Goal: Task Accomplishment & Management: Manage account settings

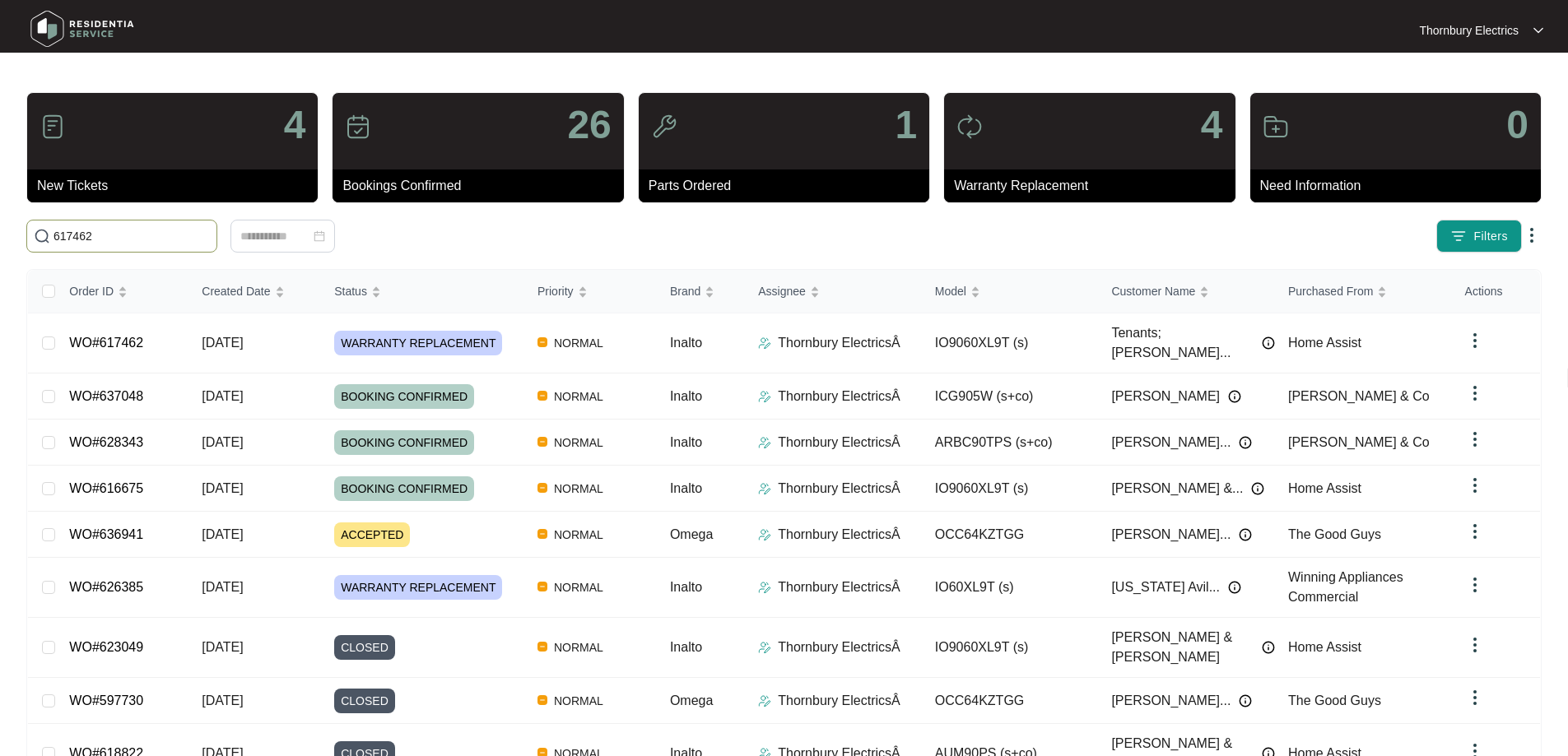
type input "617462"
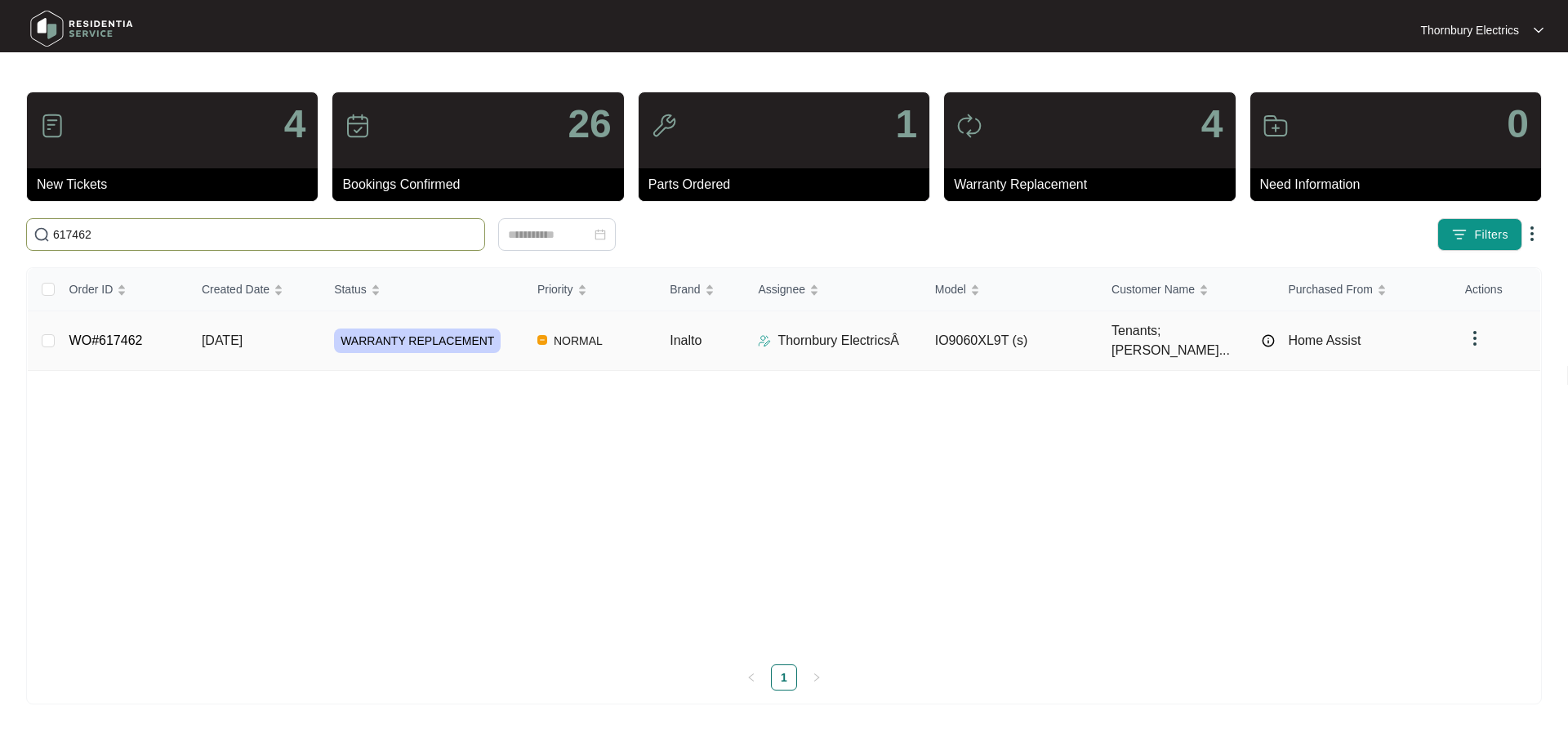
click at [482, 348] on td "WARRANTY REPLACEMENT" at bounding box center [423, 341] width 204 height 60
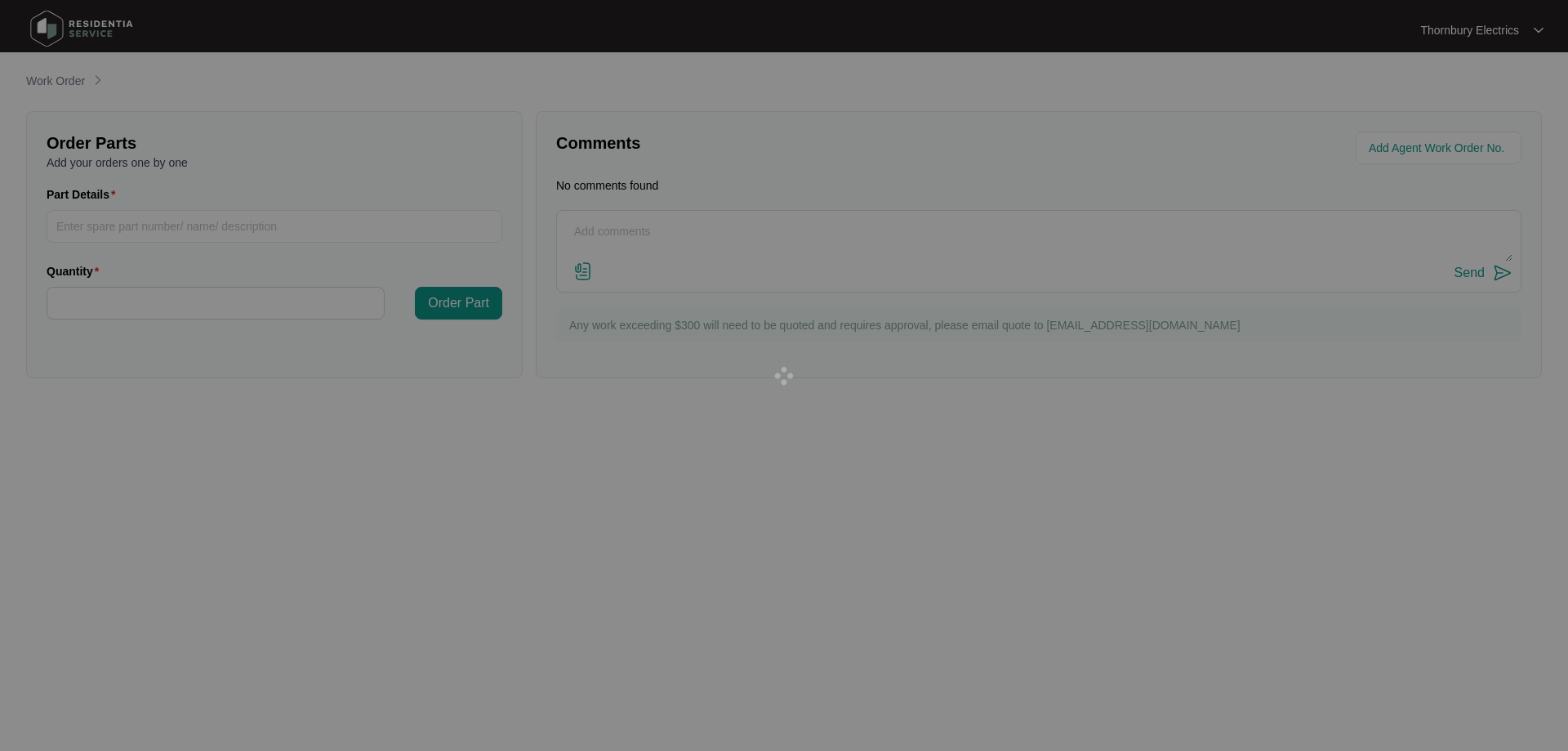
click at [453, 334] on div at bounding box center [784, 376] width 1568 height 751
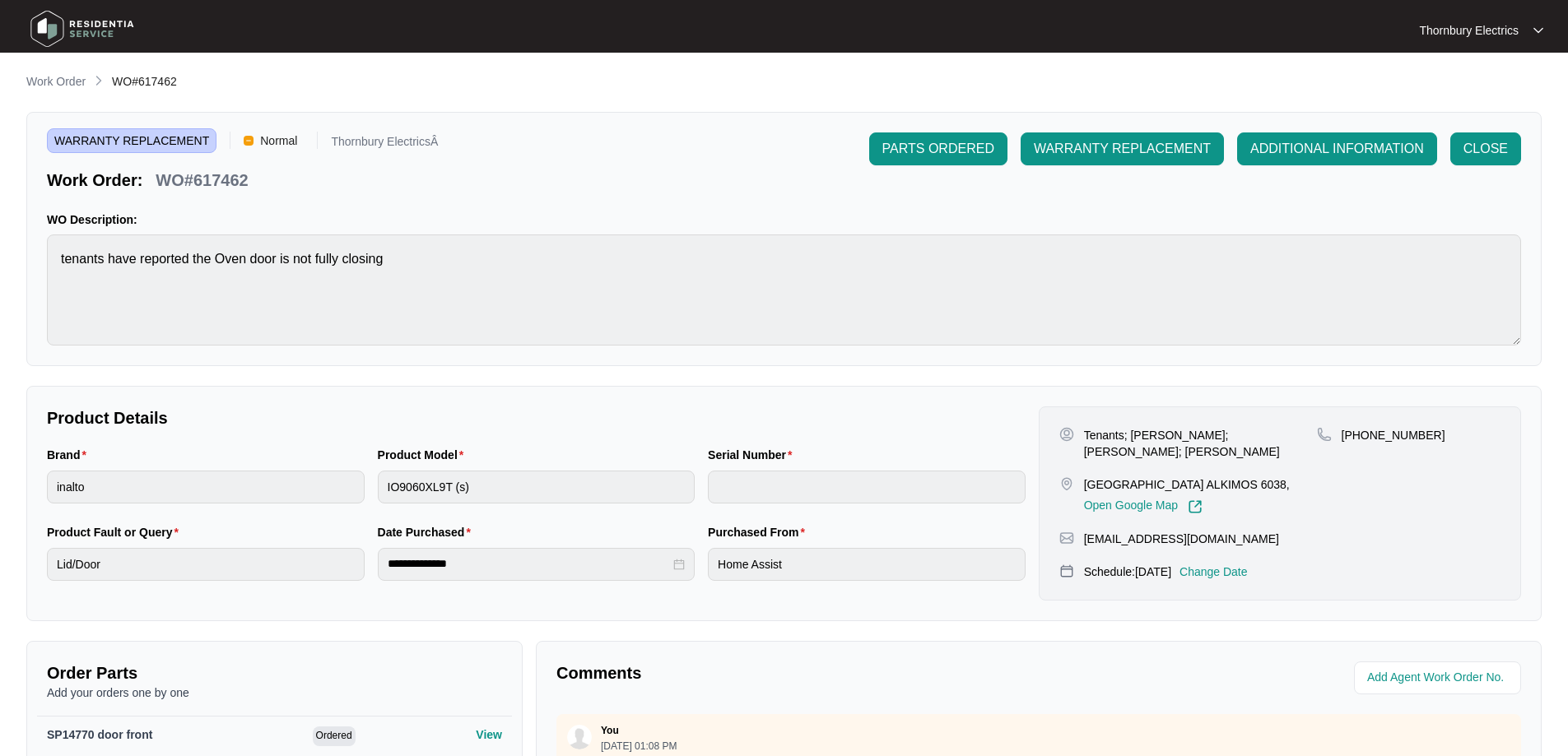
click at [1245, 564] on p "Change Date" at bounding box center [1214, 571] width 68 height 16
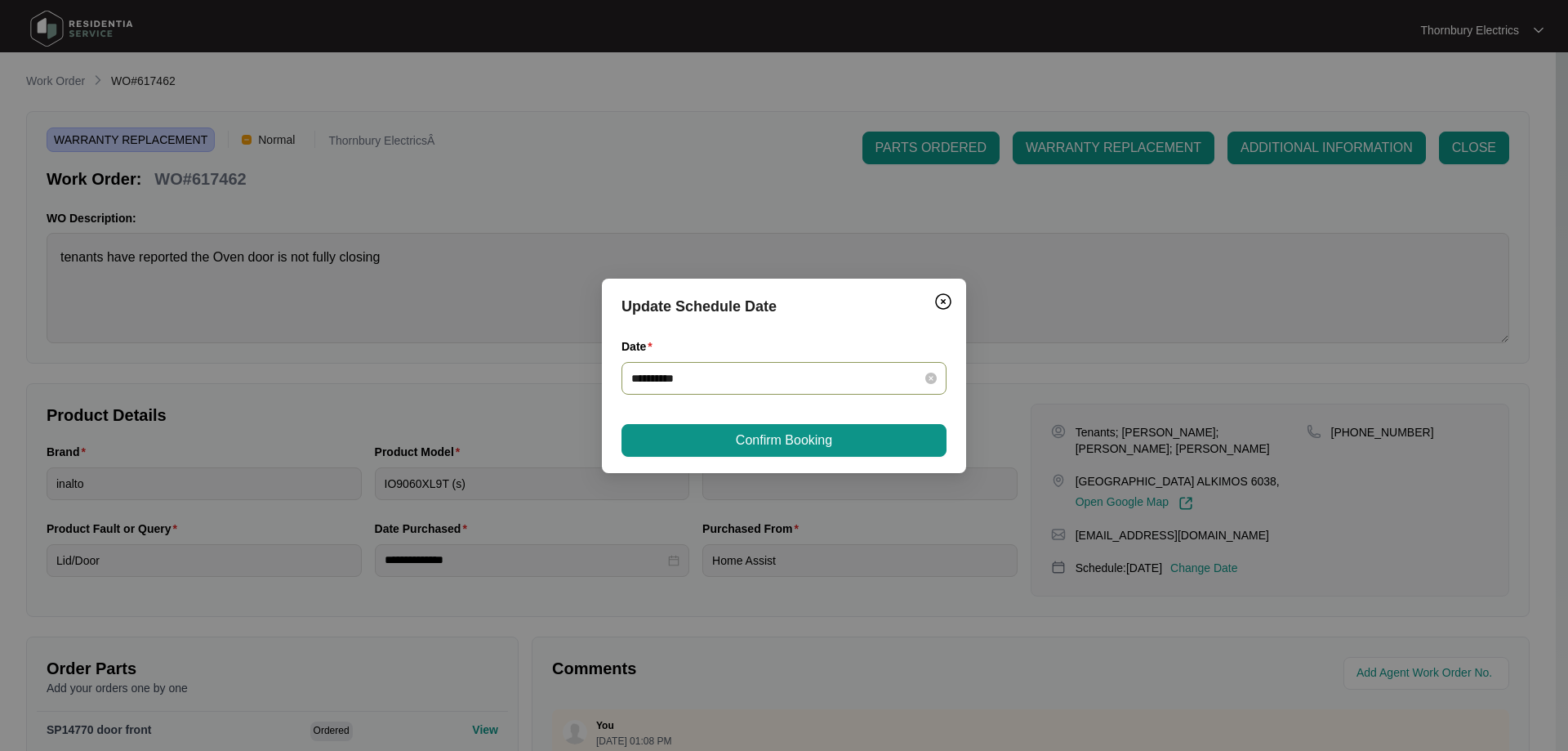
click at [924, 377] on div "**********" at bounding box center [784, 378] width 305 height 18
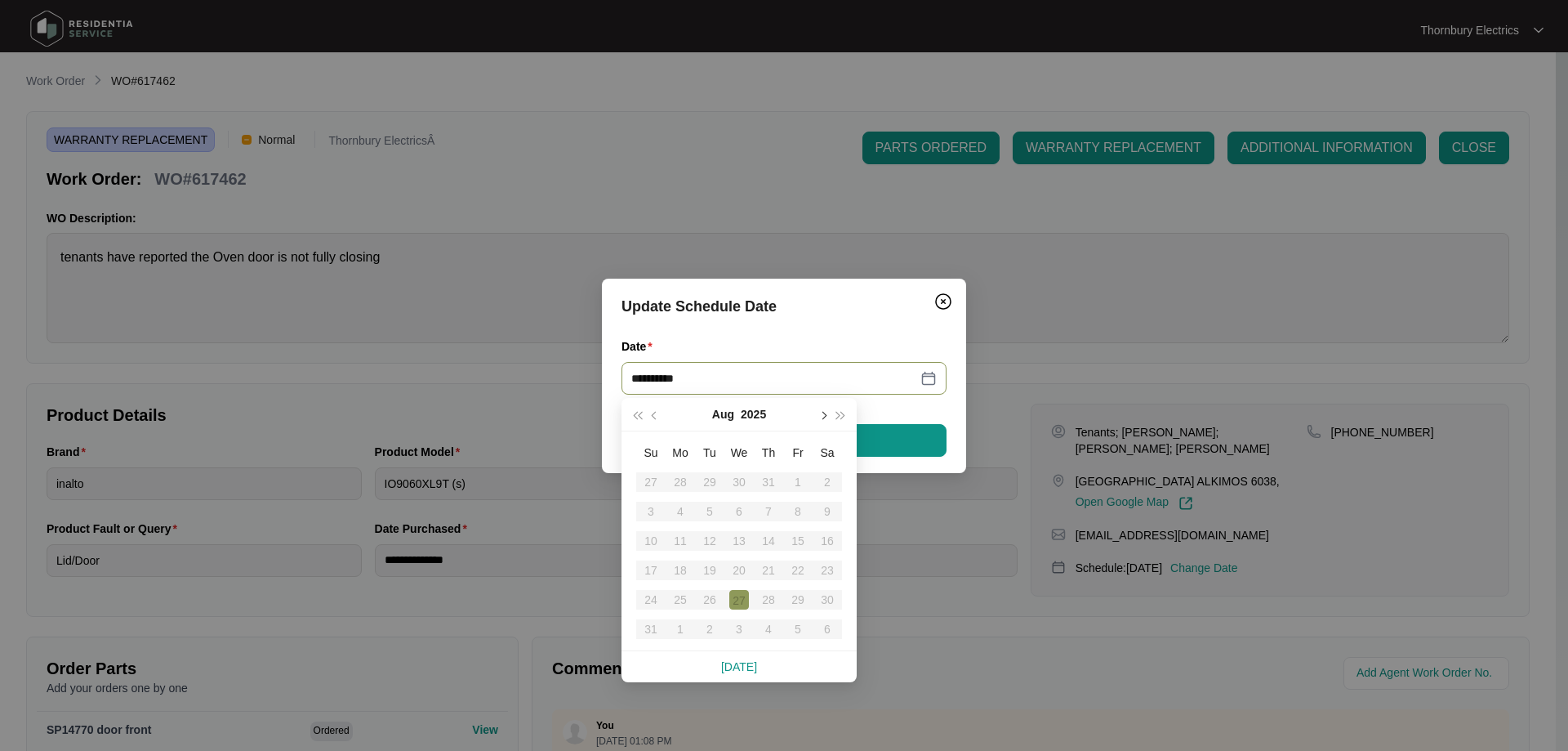
click at [827, 418] on button "button" at bounding box center [822, 414] width 18 height 33
click at [682, 537] on div "15" at bounding box center [680, 540] width 19 height 19
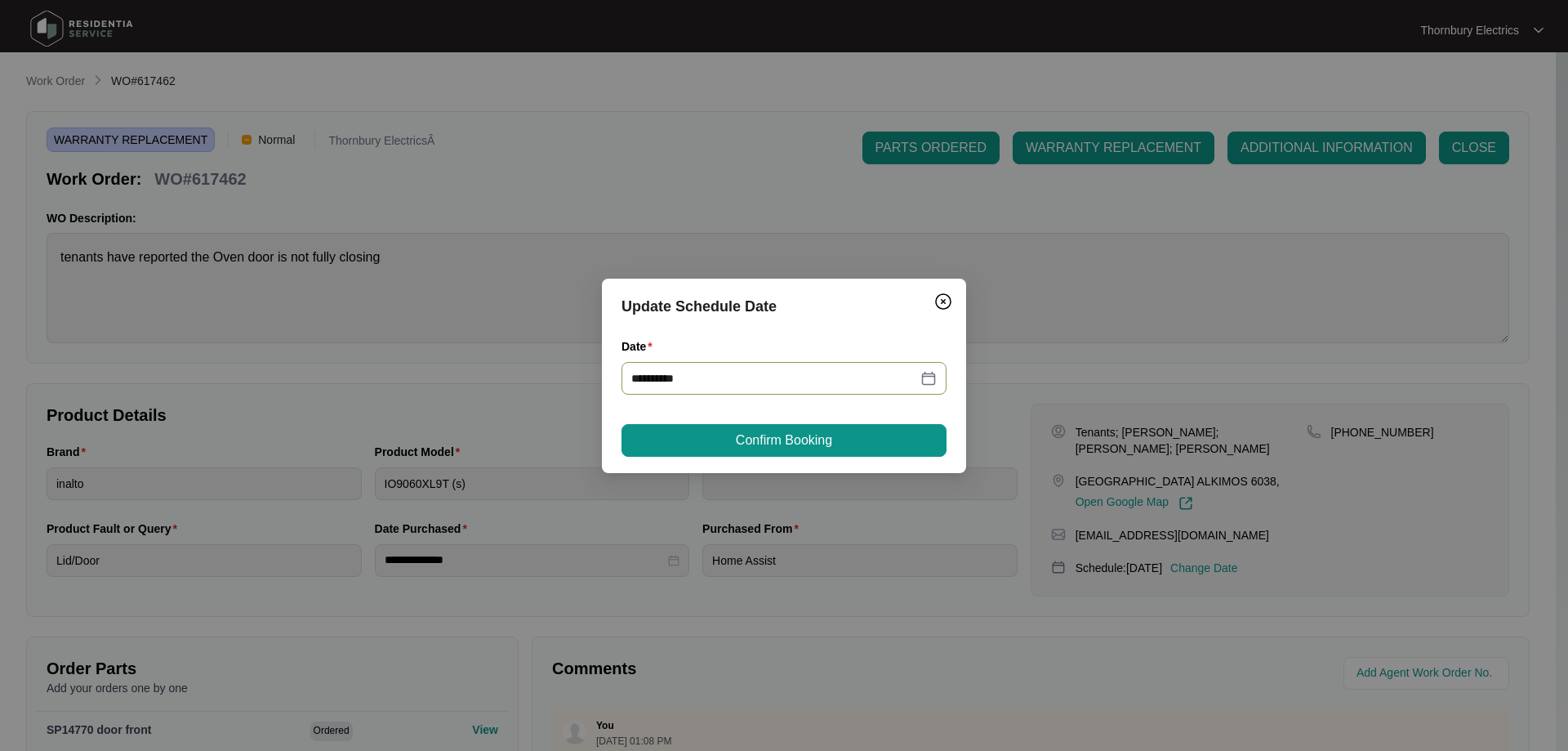
type input "**********"
click at [838, 441] on button "Confirm Booking" at bounding box center [784, 440] width 325 height 33
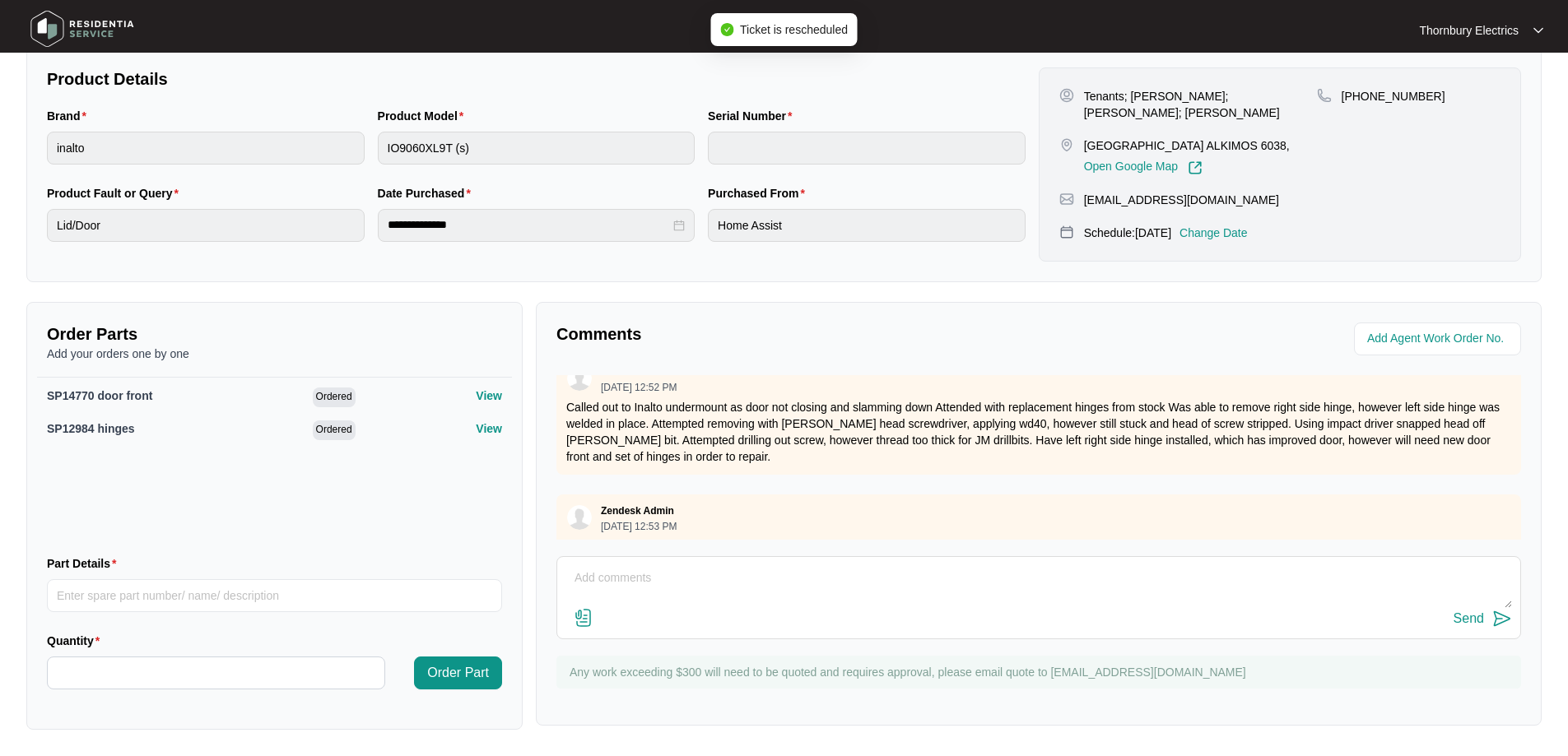
scroll to position [799, 0]
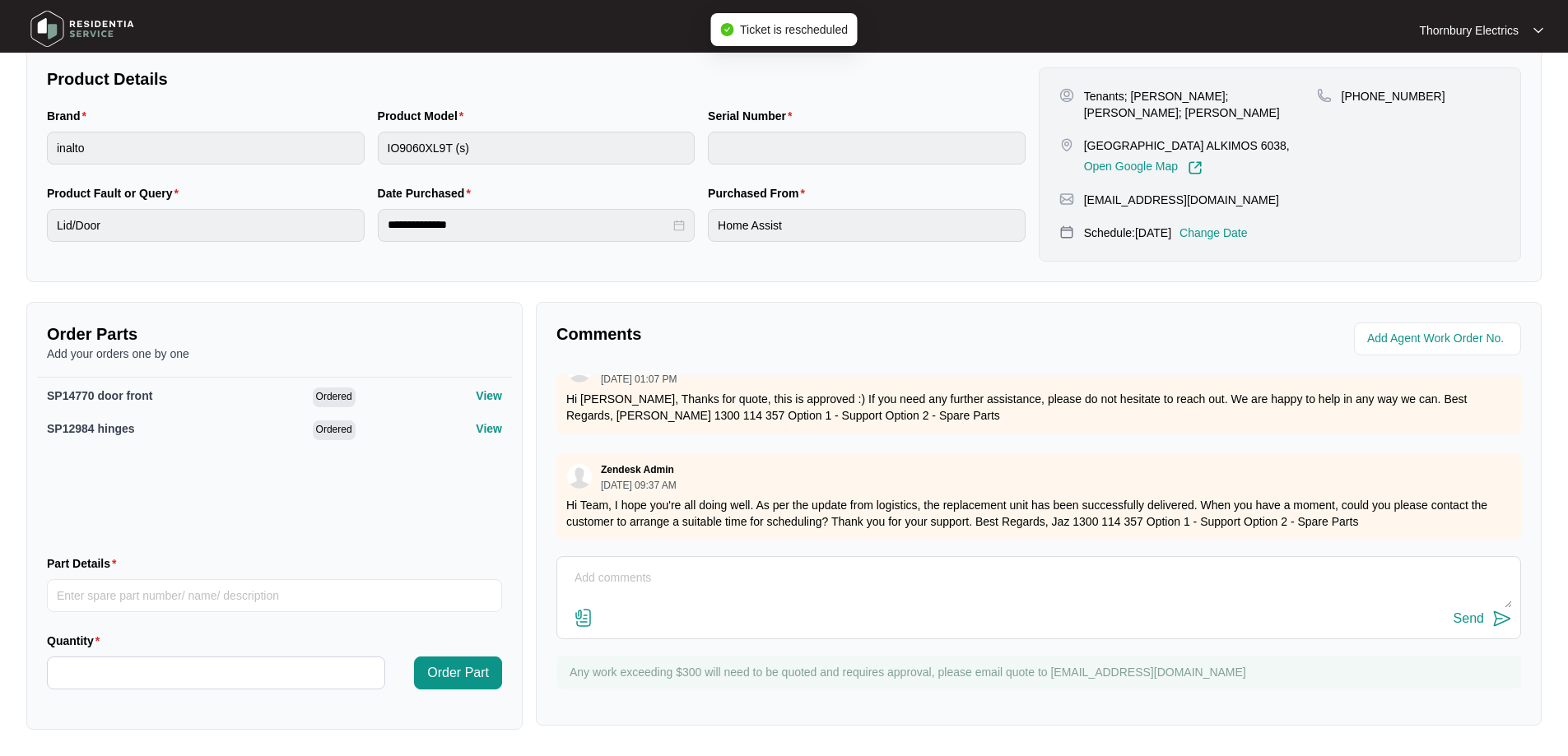
click at [903, 562] on div "Send" at bounding box center [1038, 598] width 964 height 83
click at [876, 567] on textarea at bounding box center [1038, 587] width 946 height 43
type textarea "Changeover is scheduled for the [DATE]"
click at [1490, 620] on button "Send" at bounding box center [1482, 619] width 59 height 22
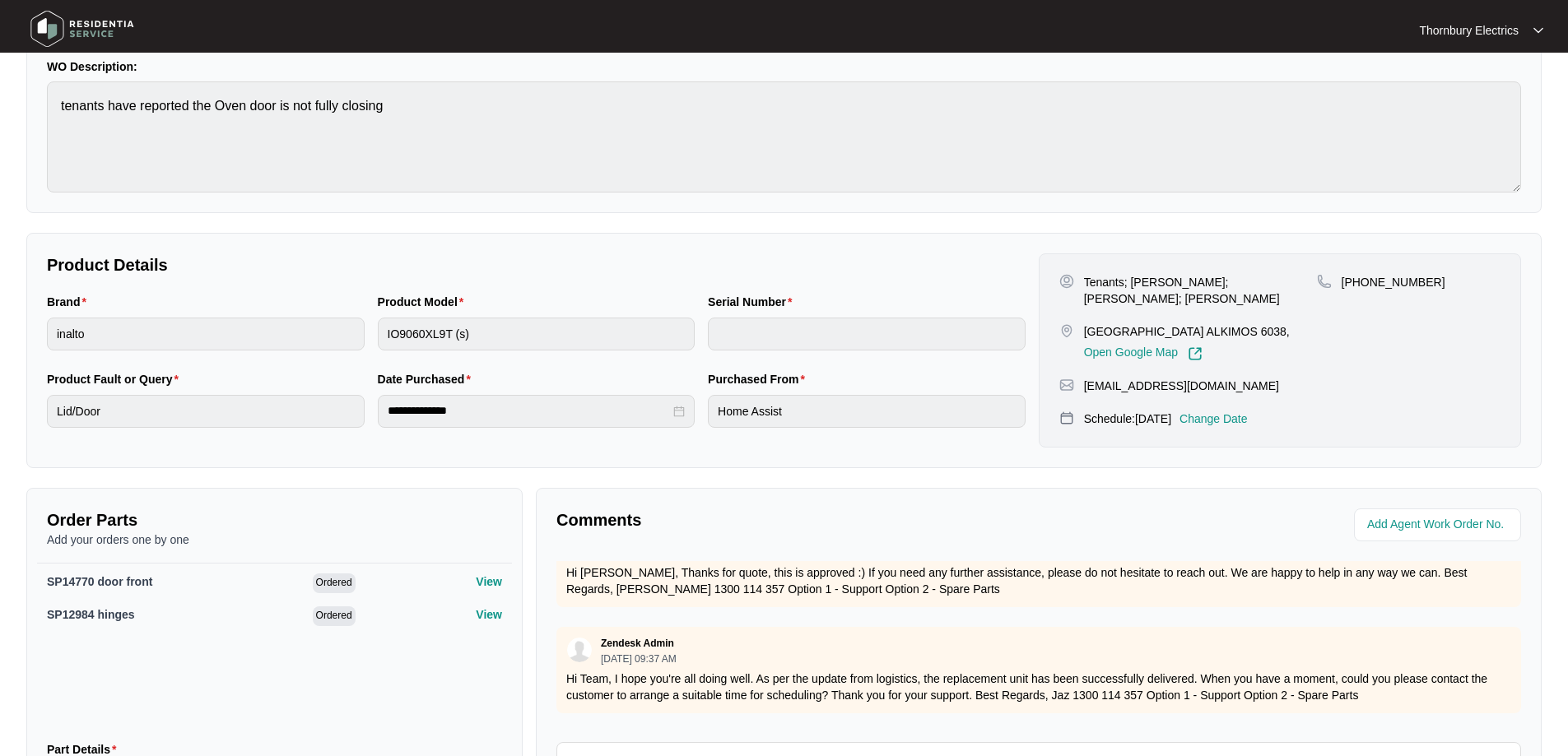
scroll to position [0, 0]
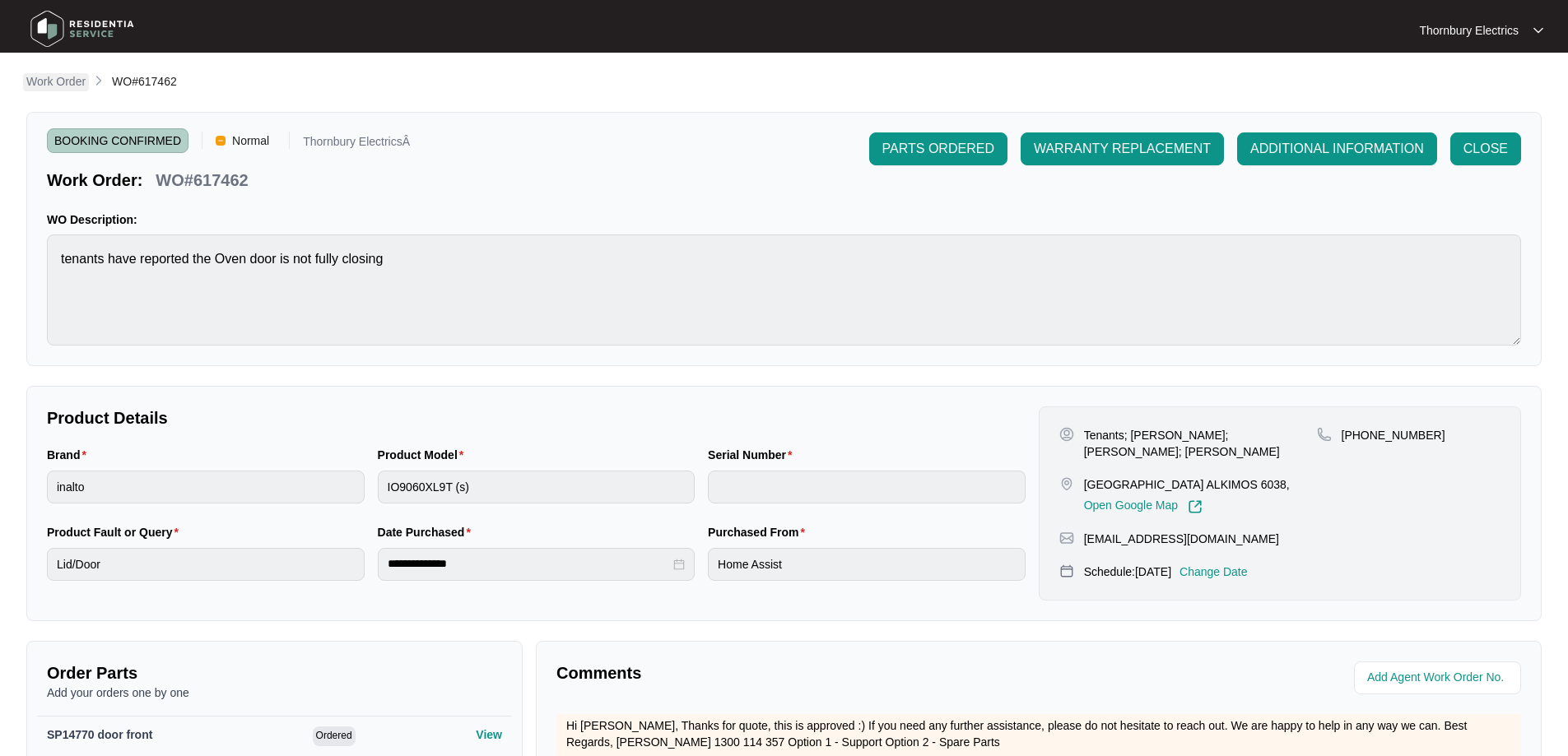
click at [49, 81] on p "Work Order" at bounding box center [56, 81] width 60 height 16
